Goal: Task Accomplishment & Management: Manage account settings

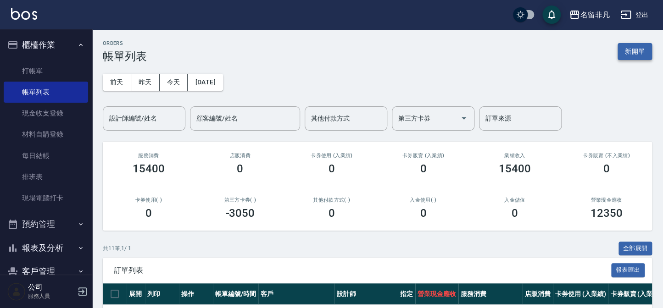
click at [637, 50] on button "新開單" at bounding box center [635, 51] width 34 height 17
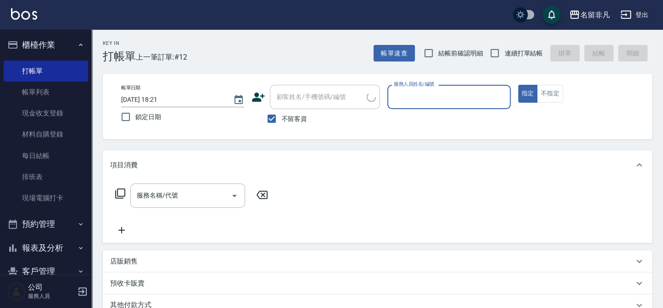
click at [473, 92] on input "服務人員姓名/編號" at bounding box center [448, 97] width 115 height 16
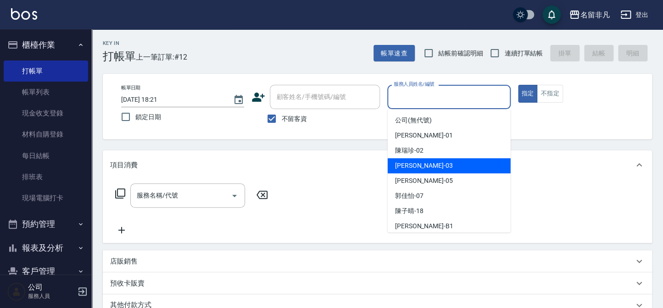
click at [453, 168] on div "[PERSON_NAME] -03" at bounding box center [449, 165] width 123 height 15
type input "[PERSON_NAME]-03"
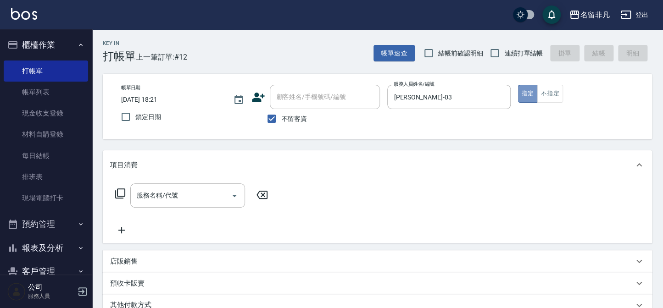
drag, startPoint x: 527, startPoint y: 95, endPoint x: 294, endPoint y: 136, distance: 236.6
click at [511, 99] on div "帳單日期 [DATE] 18:21 鎖定日期 顧客姓名/手機號碼/編號 顧客姓名/手機號碼/編號 不留客資 服務人員姓名/編號 [PERSON_NAME]-0…" at bounding box center [377, 107] width 527 height 44
click at [123, 190] on icon at bounding box center [120, 193] width 11 height 11
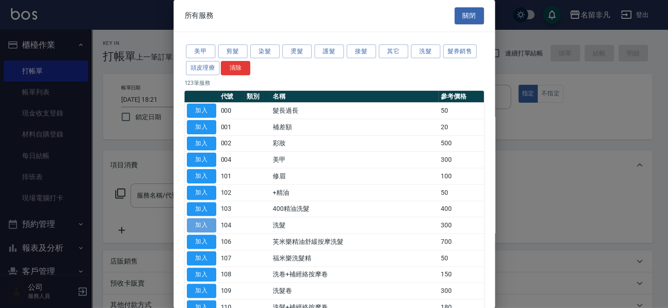
click at [197, 223] on button "加入" at bounding box center [201, 225] width 29 height 14
type input "洗髮(104)"
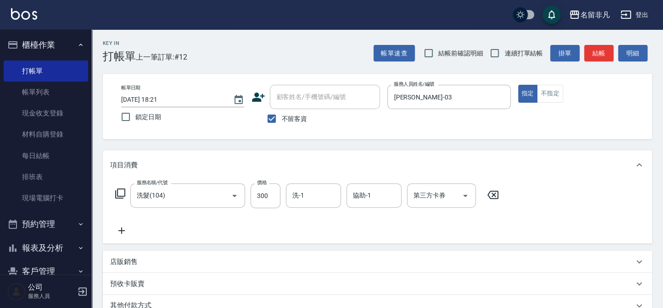
click at [124, 228] on icon at bounding box center [121, 230] width 23 height 11
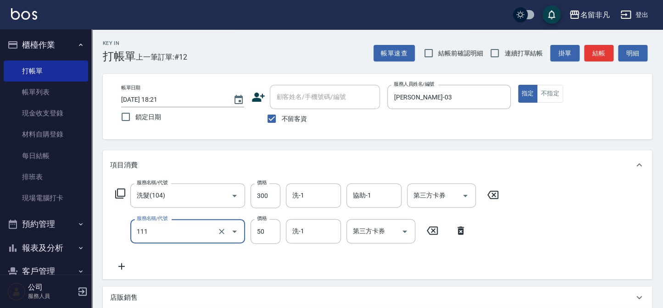
type input "上捲(111)"
click at [120, 266] on icon at bounding box center [121, 266] width 23 height 11
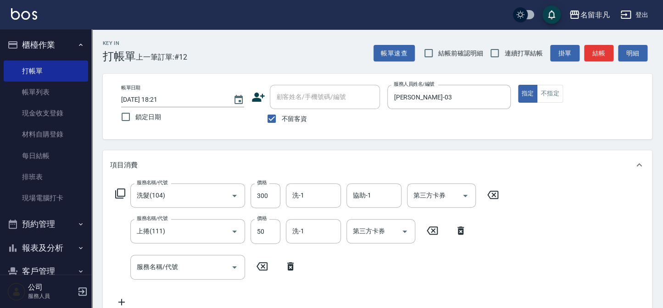
click at [119, 191] on icon at bounding box center [120, 193] width 11 height 11
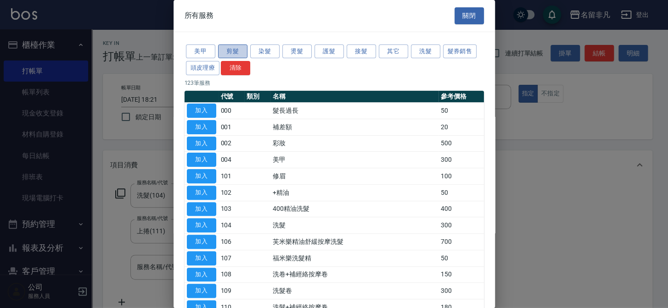
click at [229, 49] on button "剪髮" at bounding box center [232, 52] width 29 height 14
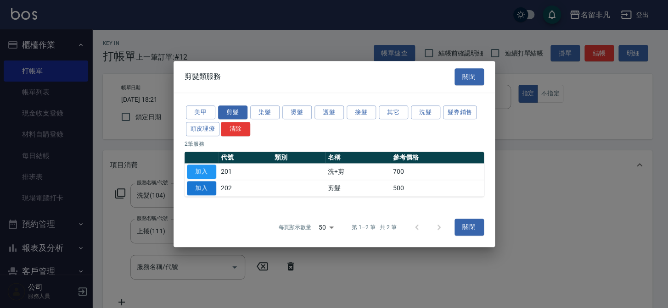
click at [194, 183] on button "加入" at bounding box center [201, 188] width 29 height 14
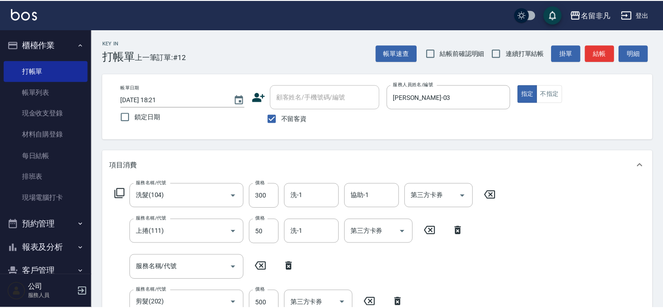
scroll to position [2, 0]
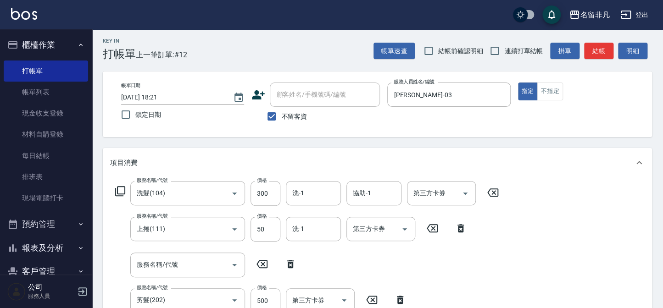
drag, startPoint x: 291, startPoint y: 265, endPoint x: 264, endPoint y: 284, distance: 33.0
click at [291, 264] on icon at bounding box center [290, 264] width 23 height 11
type input "剪髮(202)"
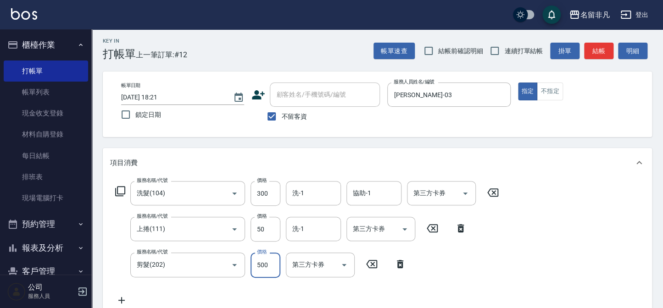
click at [261, 262] on input "500" at bounding box center [266, 265] width 30 height 25
click at [260, 261] on input "6600" at bounding box center [266, 265] width 30 height 25
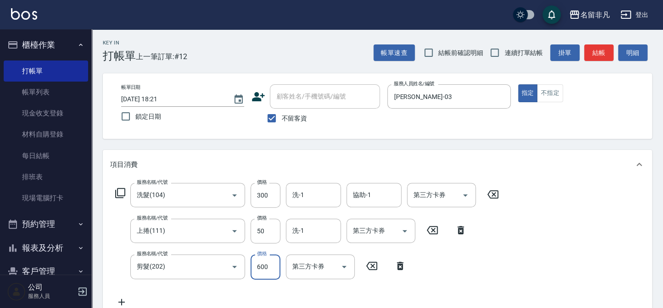
scroll to position [0, 0]
type input "600"
click at [528, 87] on button "指定" at bounding box center [528, 94] width 20 height 18
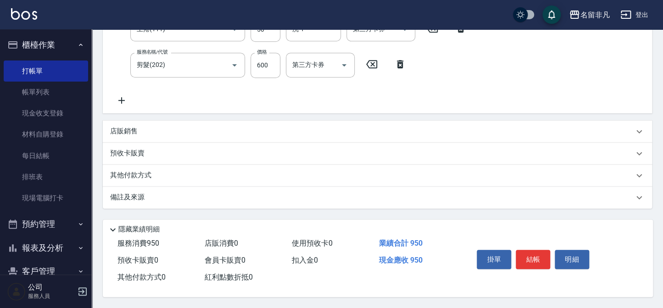
scroll to position [204, 0]
click at [533, 257] on button "結帳" at bounding box center [533, 259] width 34 height 19
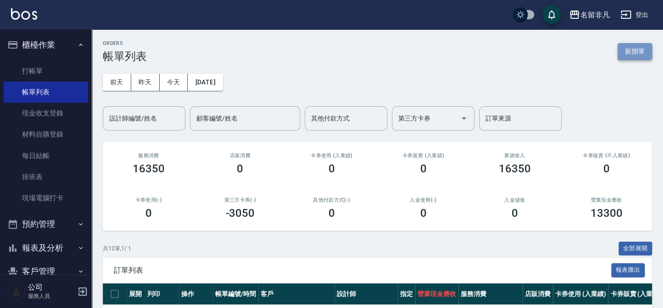
click at [625, 45] on button "新開單" at bounding box center [635, 51] width 34 height 17
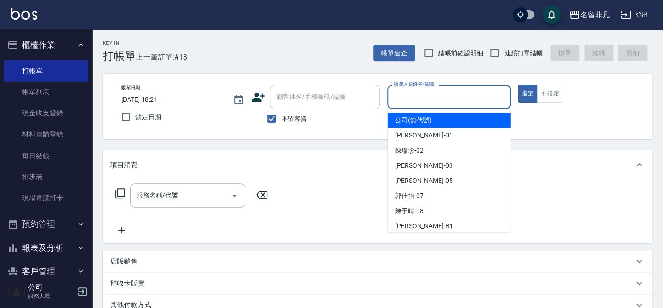
drag, startPoint x: 425, startPoint y: 92, endPoint x: 445, endPoint y: 169, distance: 79.1
click at [425, 94] on input "服務人員姓名/編號" at bounding box center [448, 97] width 115 height 16
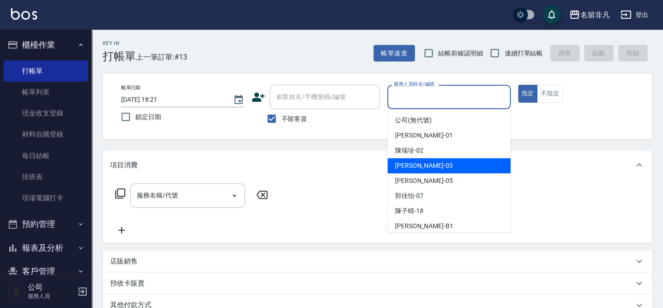
click at [451, 167] on div "[PERSON_NAME] -03" at bounding box center [449, 165] width 123 height 15
type input "[PERSON_NAME]-03"
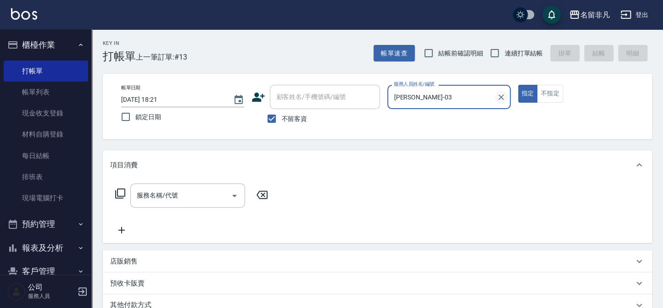
drag, startPoint x: 526, startPoint y: 85, endPoint x: 500, endPoint y: 101, distance: 30.7
click at [500, 101] on div "帳單日期 [DATE] 18:21 鎖定日期 顧客姓名/手機號碼/編號 顧客姓名/手機號碼/編號 不留客資 服務人員姓名/編號 [PERSON_NAME]-0…" at bounding box center [377, 107] width 527 height 44
click at [117, 191] on icon at bounding box center [120, 194] width 10 height 10
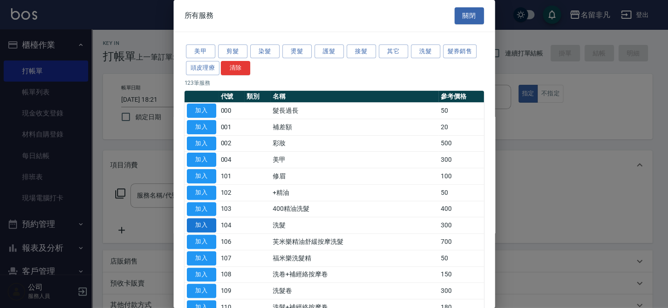
click at [201, 221] on button "加入" at bounding box center [201, 225] width 29 height 14
type input "洗髮(104)"
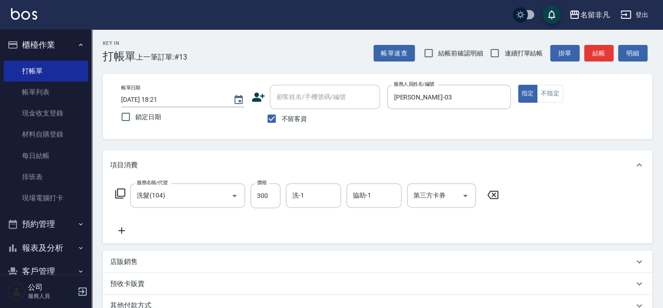
click at [118, 230] on icon at bounding box center [121, 231] width 6 height 6
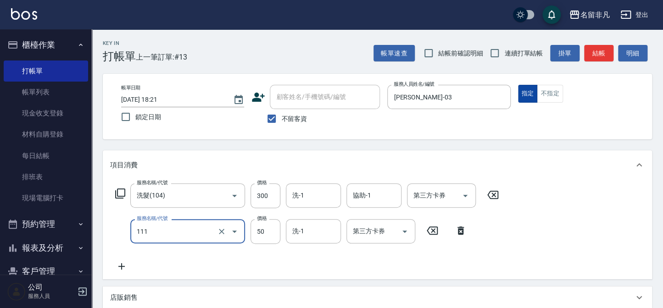
type input "上捲(111)"
click at [530, 92] on button "指定" at bounding box center [528, 94] width 20 height 18
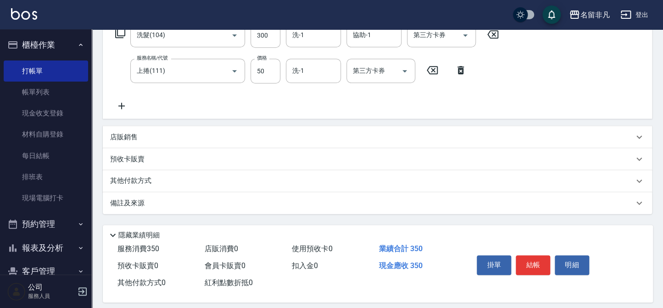
scroll to position [168, 0]
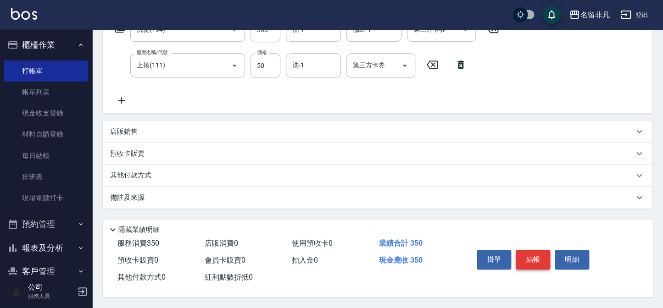
click at [534, 256] on button "結帳" at bounding box center [533, 259] width 34 height 19
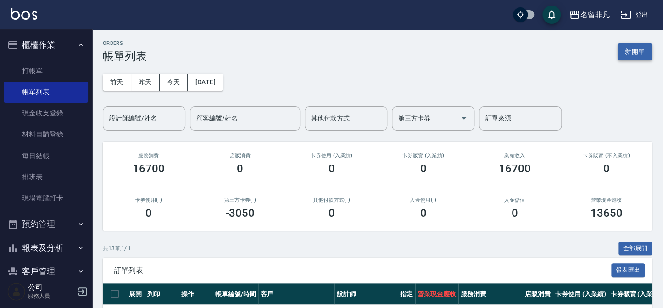
click at [642, 51] on button "新開單" at bounding box center [635, 51] width 34 height 17
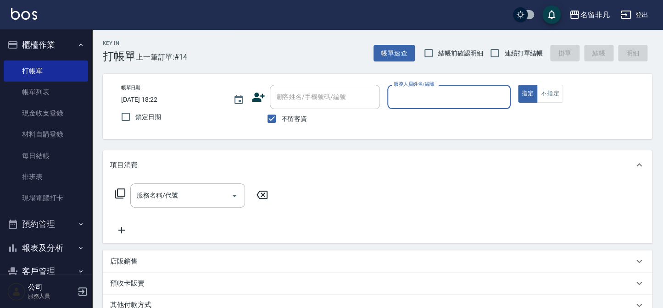
drag, startPoint x: 528, startPoint y: 92, endPoint x: 501, endPoint y: 91, distance: 26.2
click at [527, 92] on button "指定" at bounding box center [528, 94] width 20 height 18
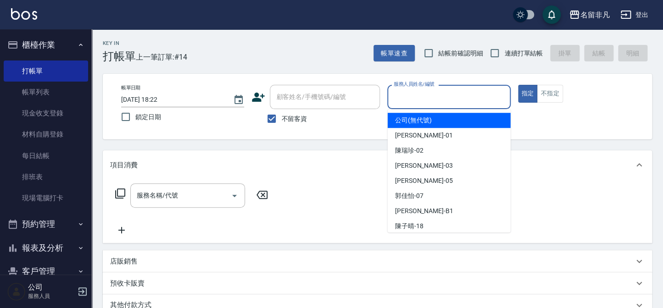
drag, startPoint x: 458, startPoint y: 95, endPoint x: 442, endPoint y: 139, distance: 46.9
click at [458, 95] on input "服務人員姓名/編號" at bounding box center [448, 97] width 115 height 16
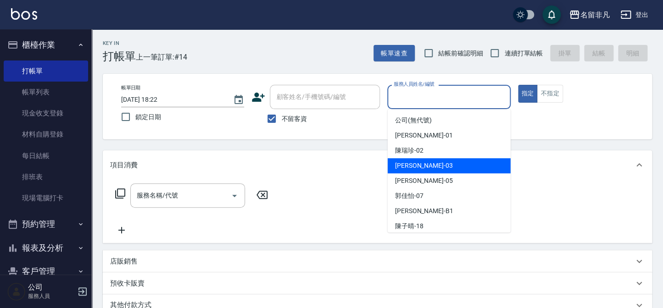
click at [434, 165] on div "[PERSON_NAME] -03" at bounding box center [449, 165] width 123 height 15
type input "[PERSON_NAME]-03"
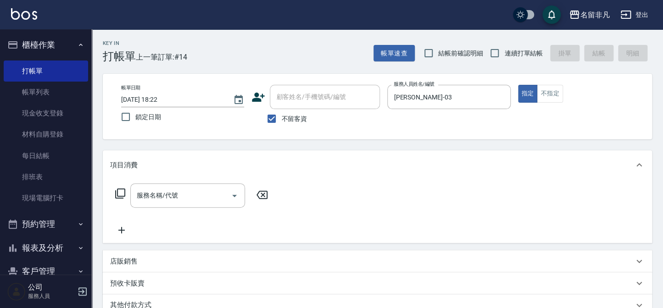
click at [120, 191] on icon at bounding box center [120, 193] width 11 height 11
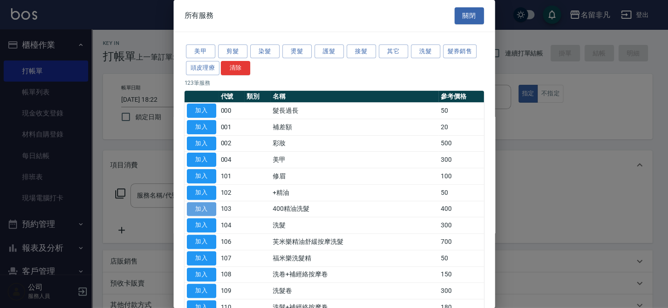
click at [195, 208] on button "加入" at bounding box center [201, 209] width 29 height 14
type input "400精油洗髮(103)"
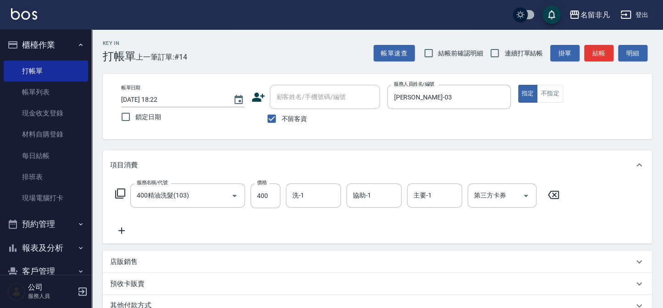
click at [123, 233] on icon at bounding box center [121, 230] width 23 height 11
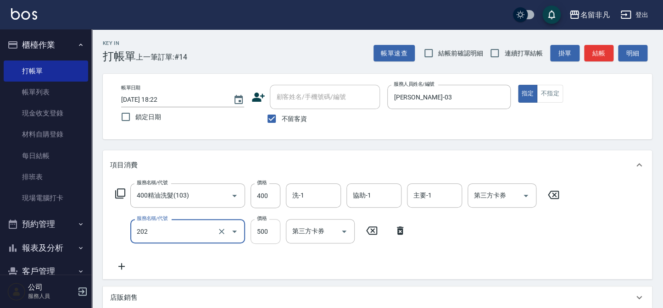
click at [259, 229] on input "500" at bounding box center [266, 231] width 30 height 25
type input "剪髮(202)"
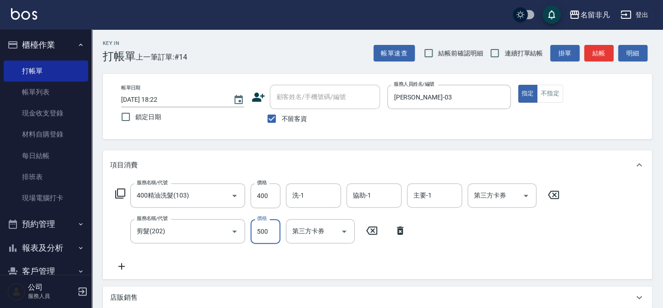
click at [259, 229] on input "500" at bounding box center [266, 231] width 30 height 25
click at [260, 229] on input "6600" at bounding box center [266, 231] width 30 height 25
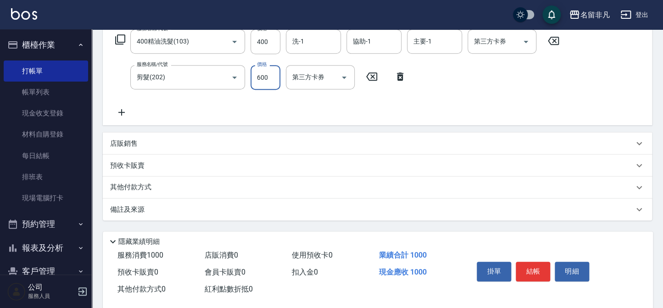
scroll to position [168, 0]
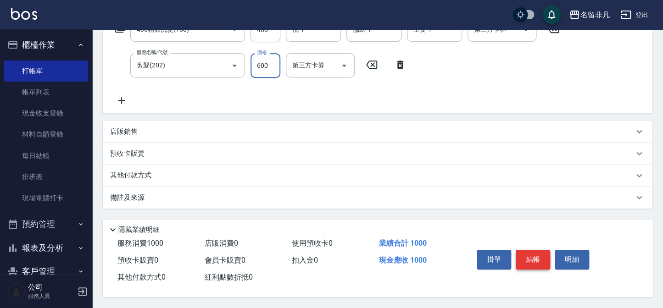
type input "600"
click at [523, 258] on button "結帳" at bounding box center [533, 259] width 34 height 19
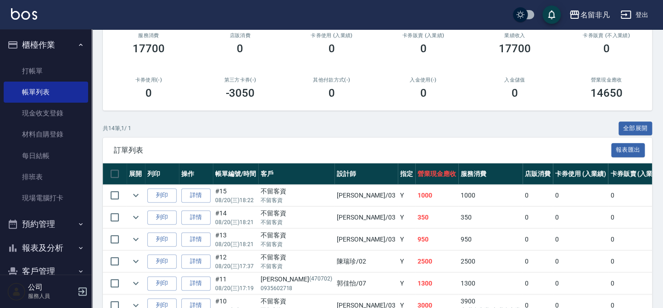
scroll to position [125, 0]
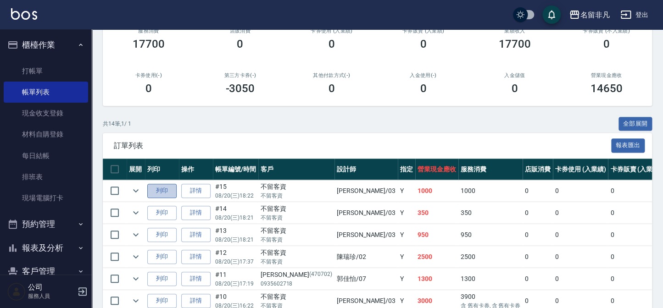
click at [165, 191] on button "列印" at bounding box center [161, 191] width 29 height 14
click at [159, 209] on button "列印" at bounding box center [161, 213] width 29 height 14
click at [162, 233] on button "列印" at bounding box center [161, 235] width 29 height 14
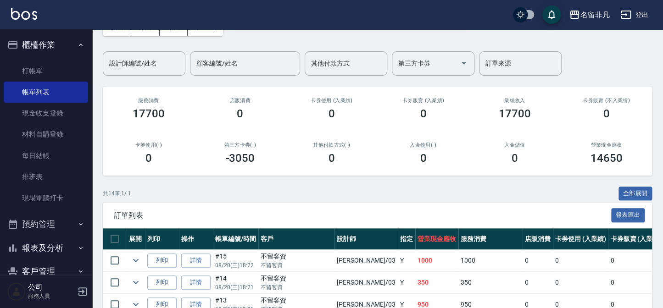
scroll to position [0, 0]
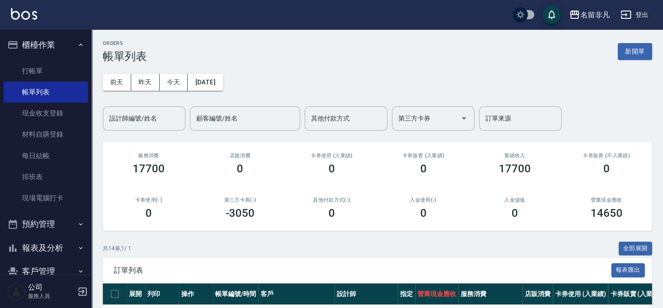
click at [624, 56] on button "新開單" at bounding box center [635, 51] width 34 height 17
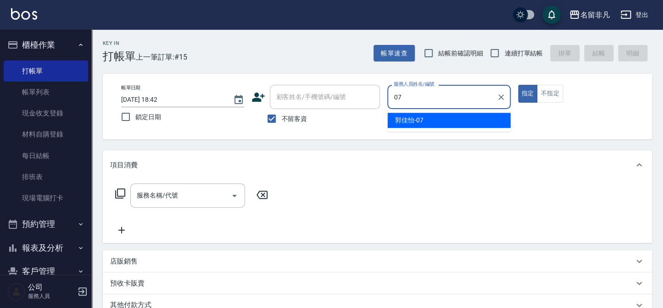
type input "[PERSON_NAME]-07"
type button "true"
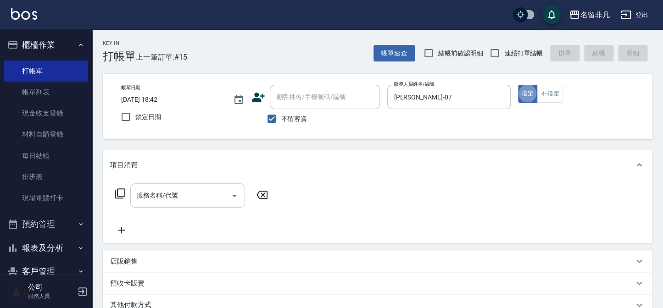
click at [183, 197] on input "服務名稱/代號" at bounding box center [180, 196] width 93 height 16
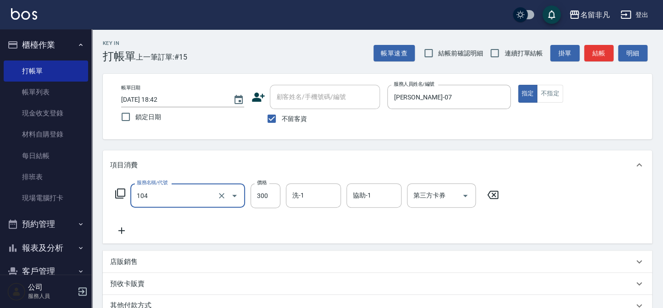
type input "洗髮(104)"
click at [125, 229] on icon at bounding box center [121, 230] width 23 height 11
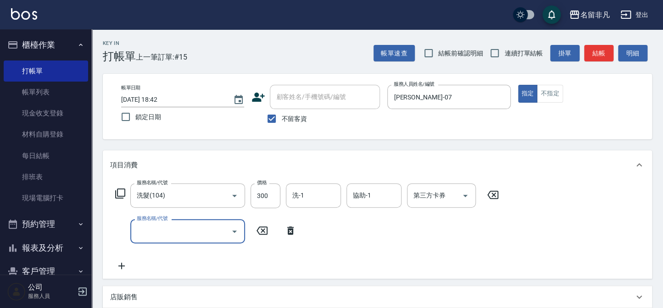
click at [159, 234] on input "服務名稱/代號" at bounding box center [180, 231] width 93 height 16
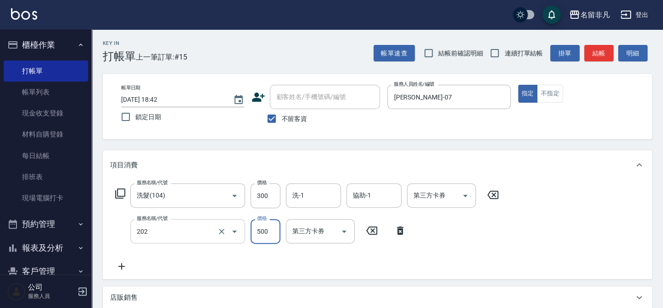
type input "剪髮(202)"
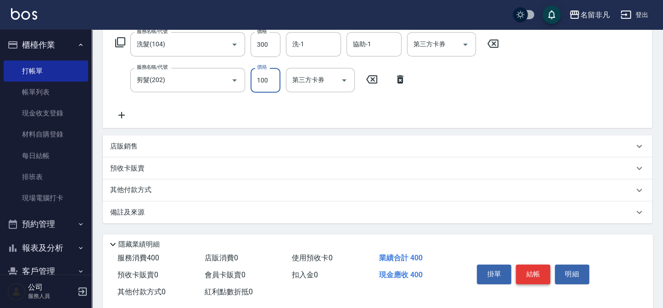
scroll to position [168, 0]
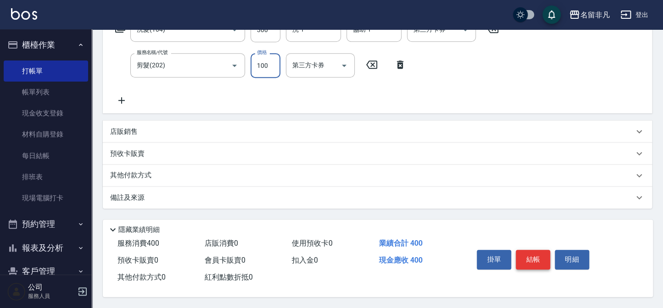
type input "100"
click at [525, 263] on button "結帳" at bounding box center [533, 259] width 34 height 19
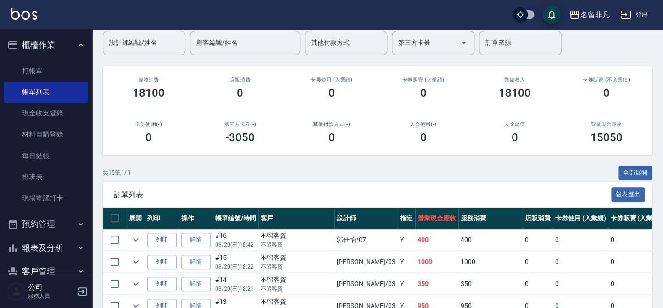
scroll to position [167, 0]
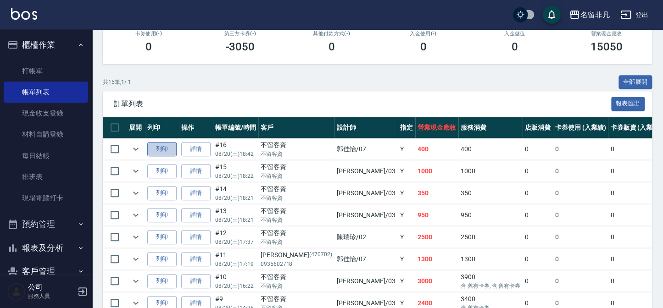
click at [170, 151] on button "列印" at bounding box center [161, 149] width 29 height 14
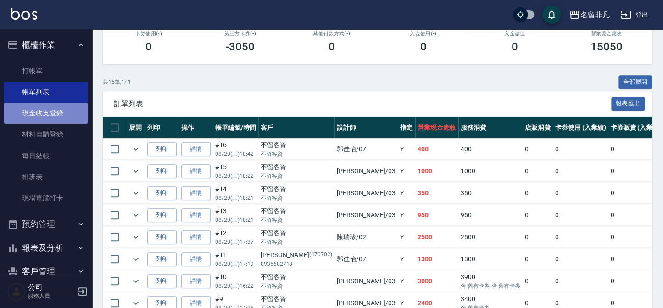
click at [57, 115] on link "現金收支登錄" at bounding box center [46, 113] width 84 height 21
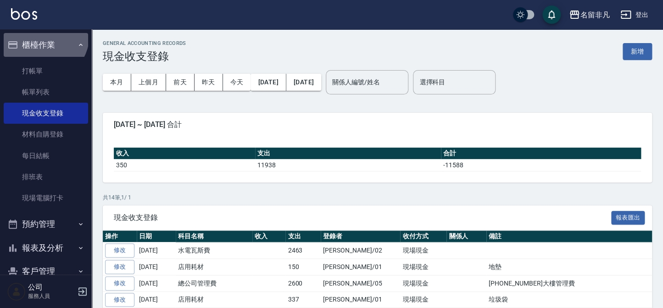
drag, startPoint x: 41, startPoint y: 35, endPoint x: 39, endPoint y: 44, distance: 9.6
click at [41, 37] on button "櫃檯作業" at bounding box center [46, 45] width 84 height 24
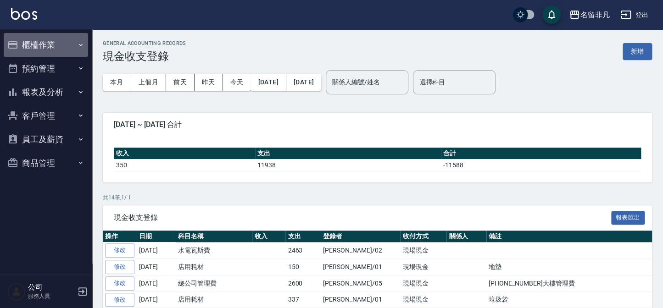
drag, startPoint x: 25, startPoint y: 44, endPoint x: 16, endPoint y: 49, distance: 10.5
click at [24, 44] on button "櫃檯作業" at bounding box center [46, 45] width 84 height 24
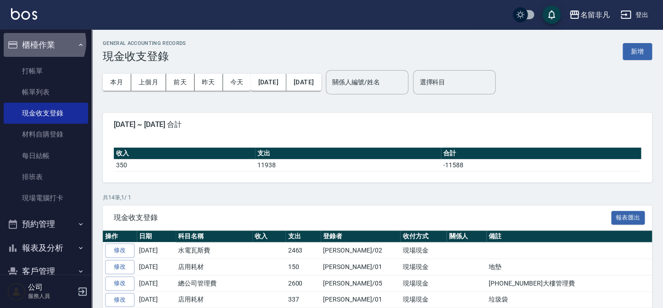
click at [42, 43] on button "櫃檯作業" at bounding box center [46, 45] width 84 height 24
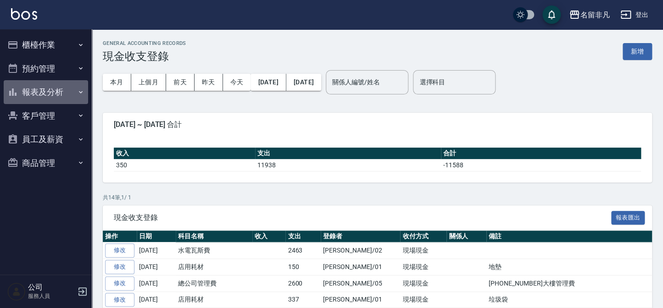
click at [40, 92] on button "報表及分析" at bounding box center [46, 92] width 84 height 24
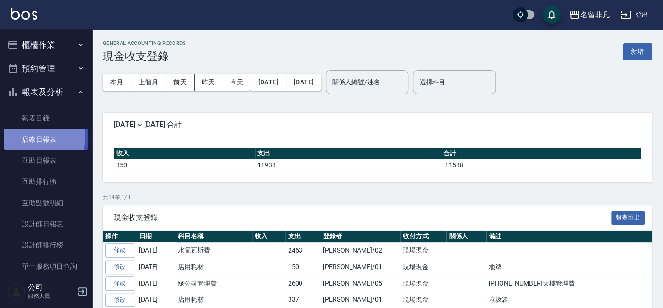
click at [33, 138] on link "店家日報表" at bounding box center [46, 139] width 84 height 21
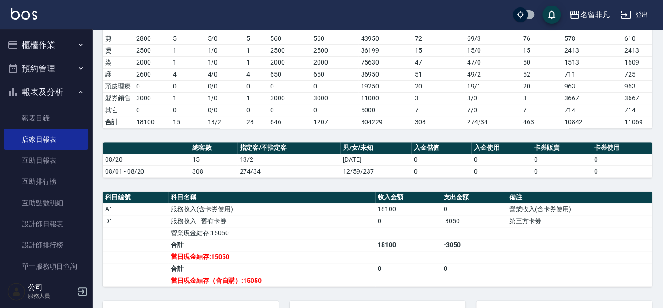
scroll to position [167, 0]
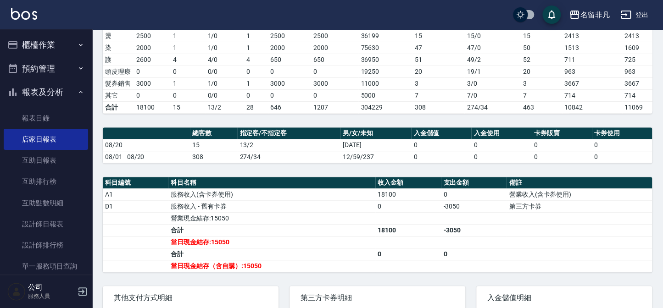
click at [47, 43] on button "櫃檯作業" at bounding box center [46, 45] width 84 height 24
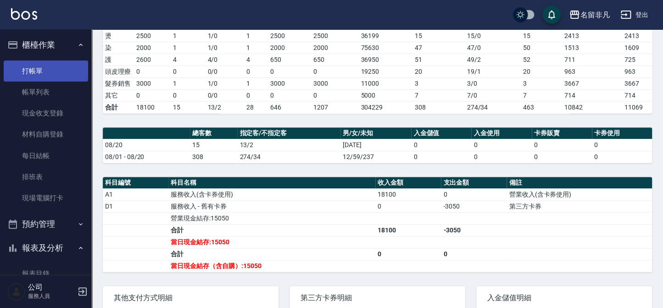
drag, startPoint x: 39, startPoint y: 73, endPoint x: 43, endPoint y: 74, distance: 4.7
click at [40, 73] on link "打帳單" at bounding box center [46, 71] width 84 height 21
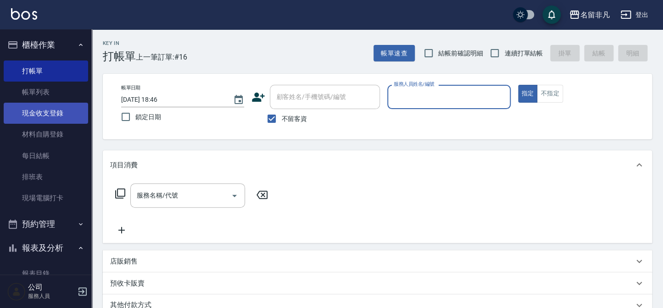
click at [46, 111] on link "現金收支登錄" at bounding box center [46, 113] width 84 height 21
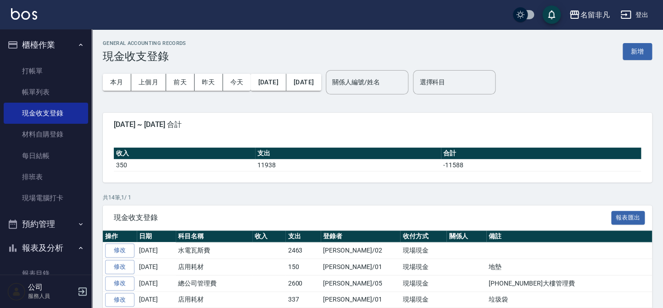
drag, startPoint x: 627, startPoint y: 54, endPoint x: 608, endPoint y: 48, distance: 19.7
click at [626, 53] on button "新增" at bounding box center [637, 51] width 29 height 17
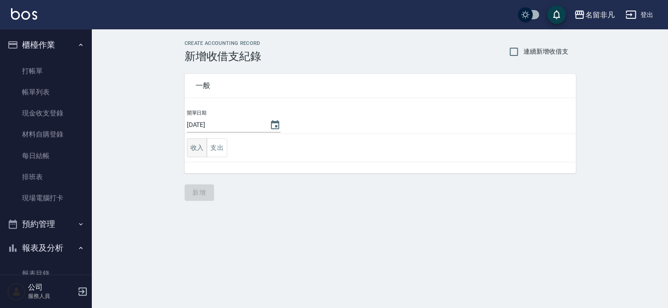
click at [197, 151] on button "收入" at bounding box center [197, 148] width 21 height 19
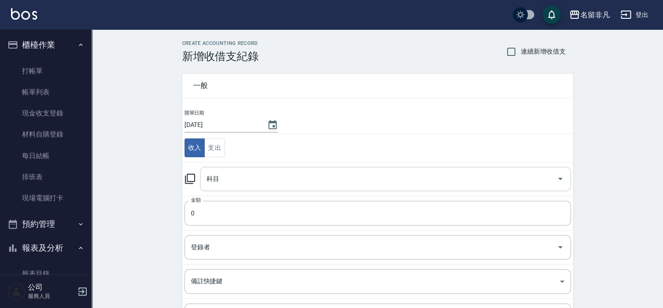
click at [220, 178] on input "科目" at bounding box center [378, 179] width 349 height 16
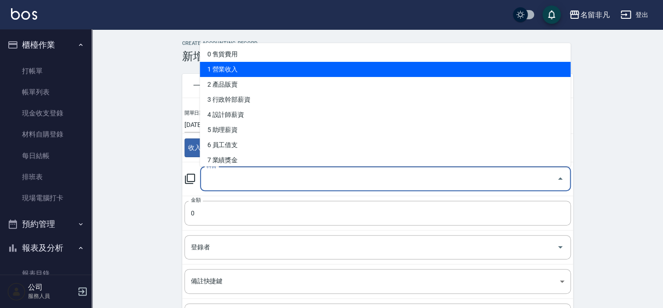
click at [251, 66] on li "1 營業收入" at bounding box center [385, 69] width 371 height 15
type input "1 營業收入"
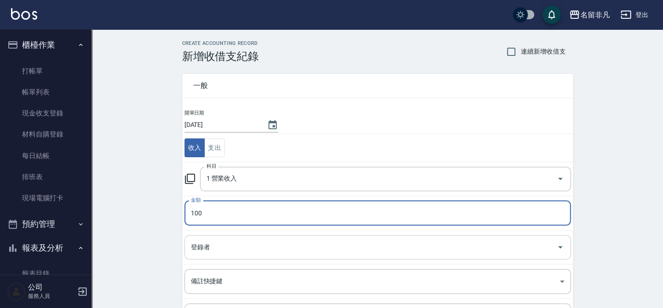
type input "100"
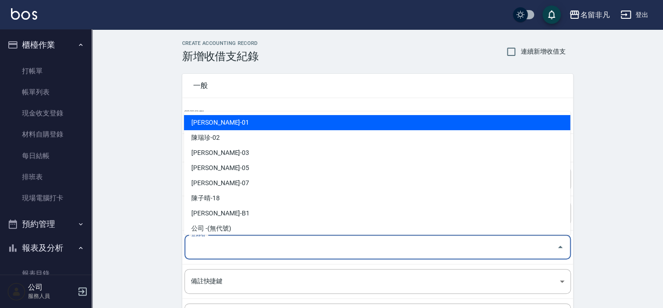
click at [217, 251] on input "登錄者" at bounding box center [371, 247] width 364 height 16
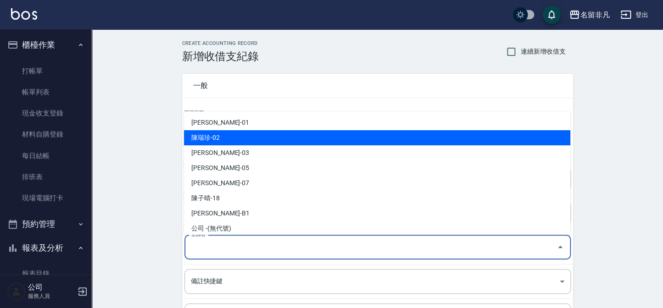
click at [238, 141] on li "陳瑞珍-02" at bounding box center [377, 137] width 386 height 15
type input "陳瑞珍-02"
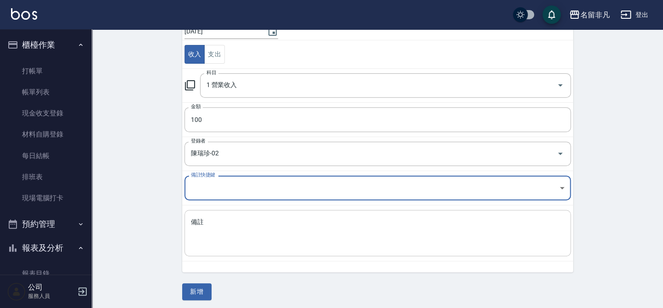
scroll to position [96, 0]
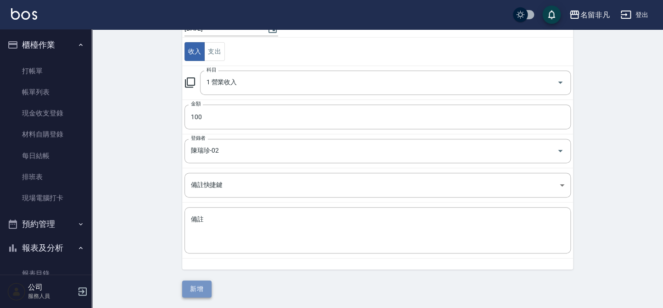
click at [185, 285] on button "新增" at bounding box center [196, 289] width 29 height 17
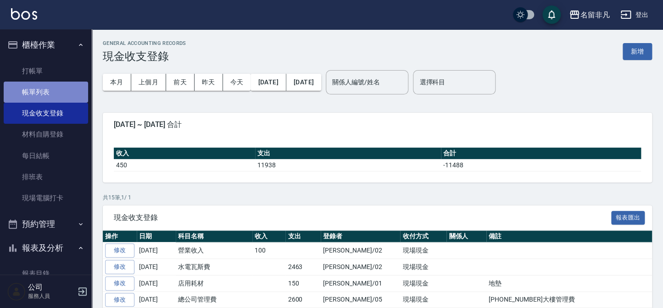
click at [54, 91] on link "帳單列表" at bounding box center [46, 92] width 84 height 21
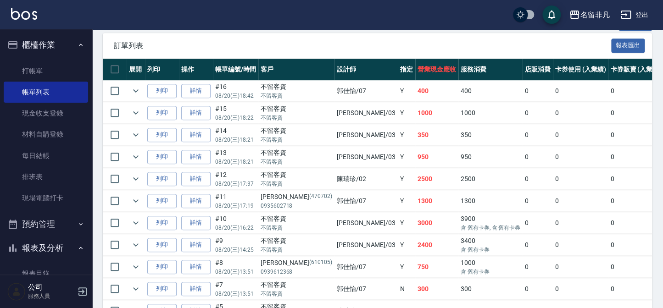
scroll to position [250, 0]
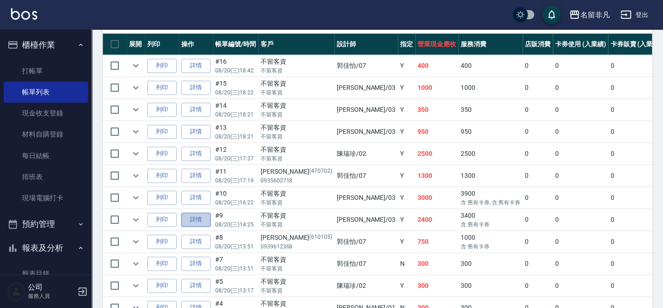
click at [208, 217] on link "詳情" at bounding box center [195, 220] width 29 height 14
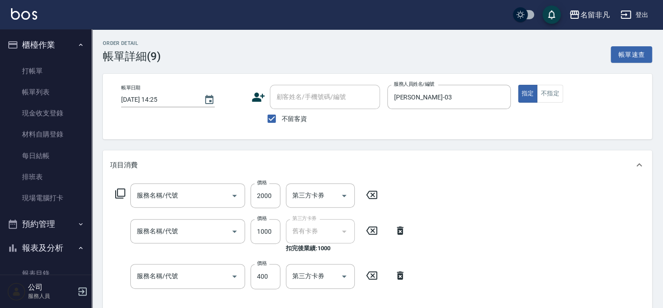
type input "[DATE] 14:25"
checkbox input "true"
type input "[PERSON_NAME]-03"
type input "染髮(403)"
type input "年終蘆薈卷補護(540)"
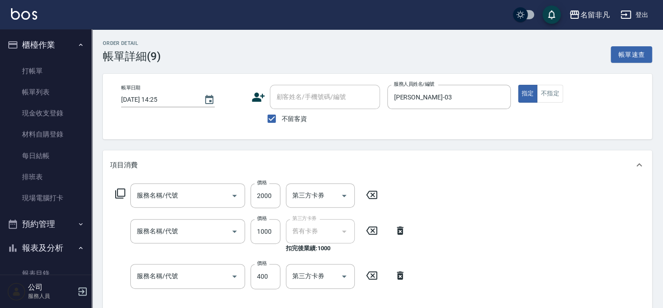
type input "400精油洗髮(103)"
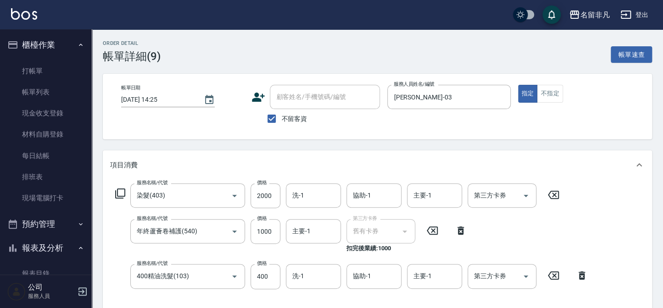
drag, startPoint x: 64, startPoint y: 93, endPoint x: 126, endPoint y: 142, distance: 79.7
click at [64, 93] on link "帳單列表" at bounding box center [46, 92] width 84 height 21
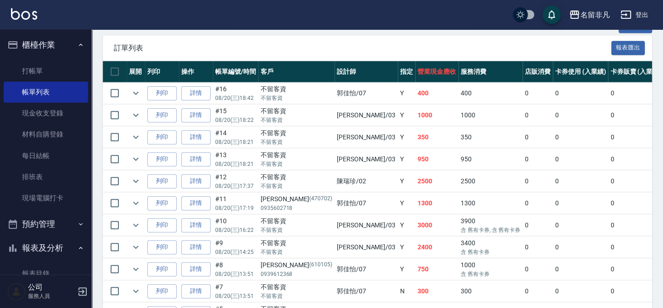
scroll to position [200, 0]
